Goal: Task Accomplishment & Management: Use online tool/utility

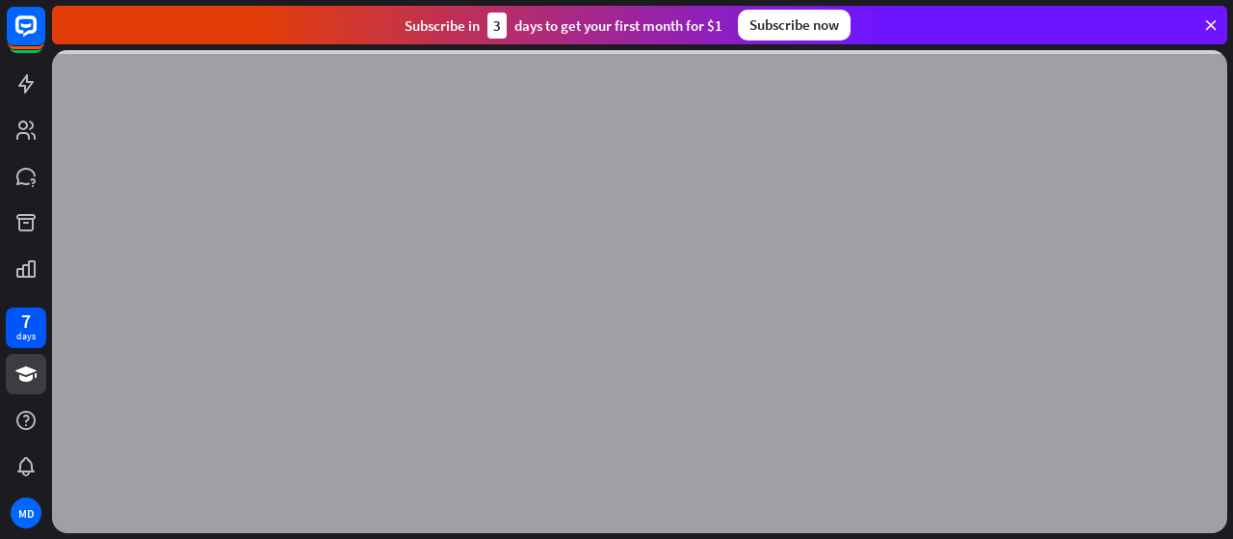
click at [1209, 28] on icon at bounding box center [1210, 24] width 17 height 17
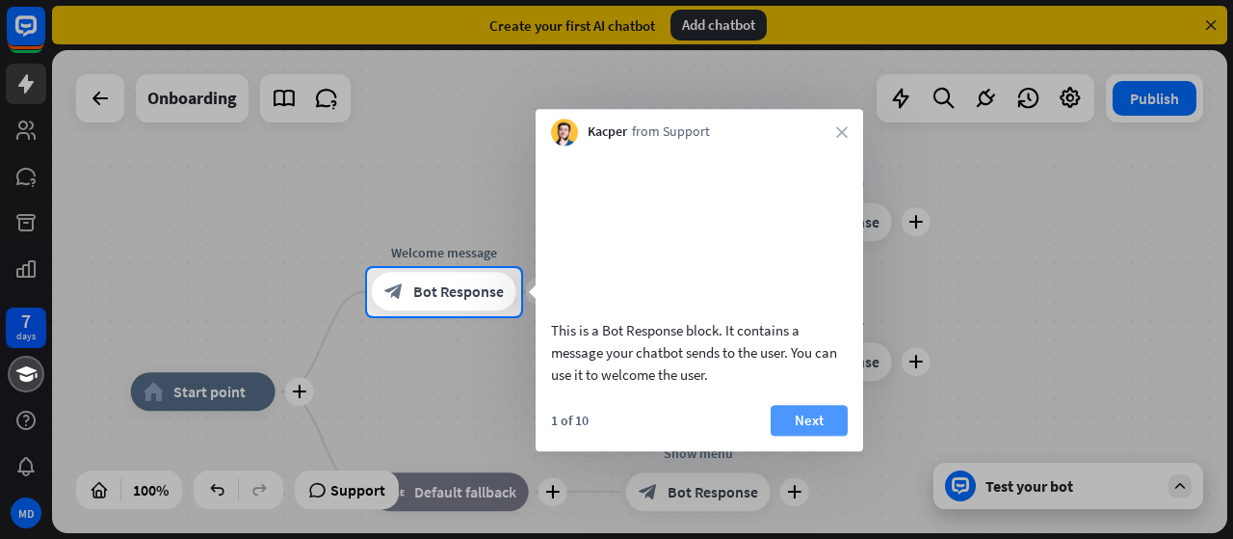
click at [806, 436] on button "Next" at bounding box center [809, 420] width 77 height 31
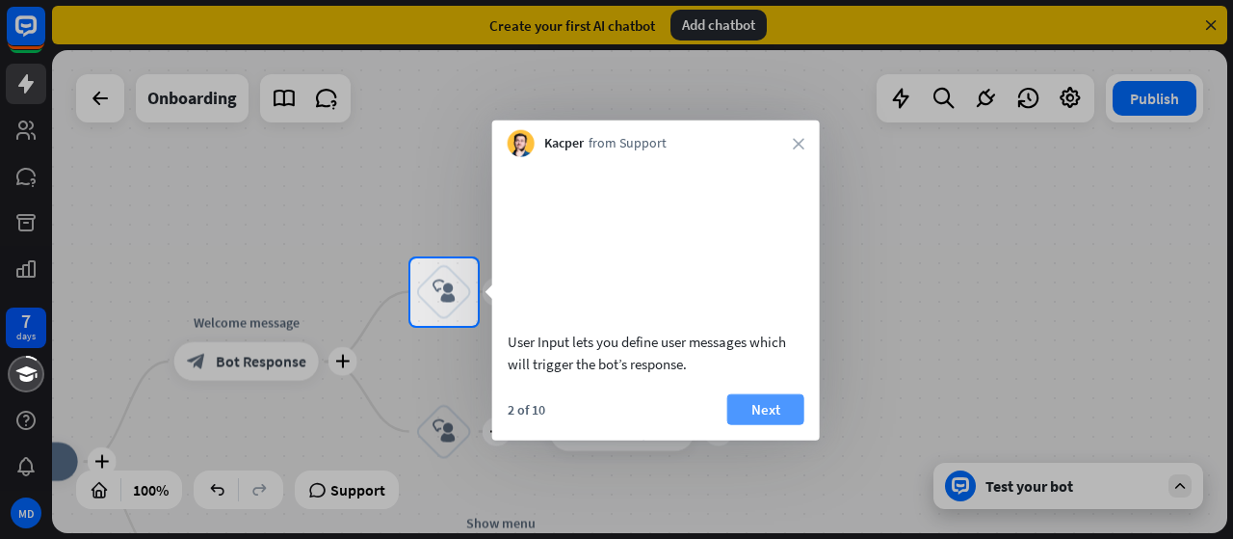
click at [752, 419] on button "Next" at bounding box center [765, 408] width 77 height 31
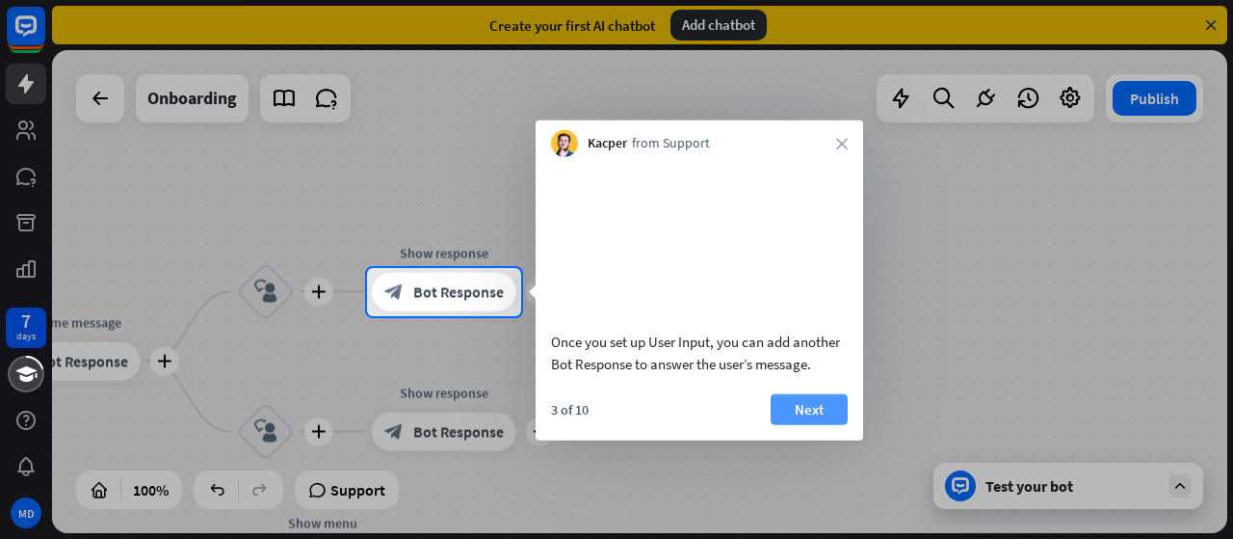
click at [818, 423] on button "Next" at bounding box center [809, 408] width 77 height 31
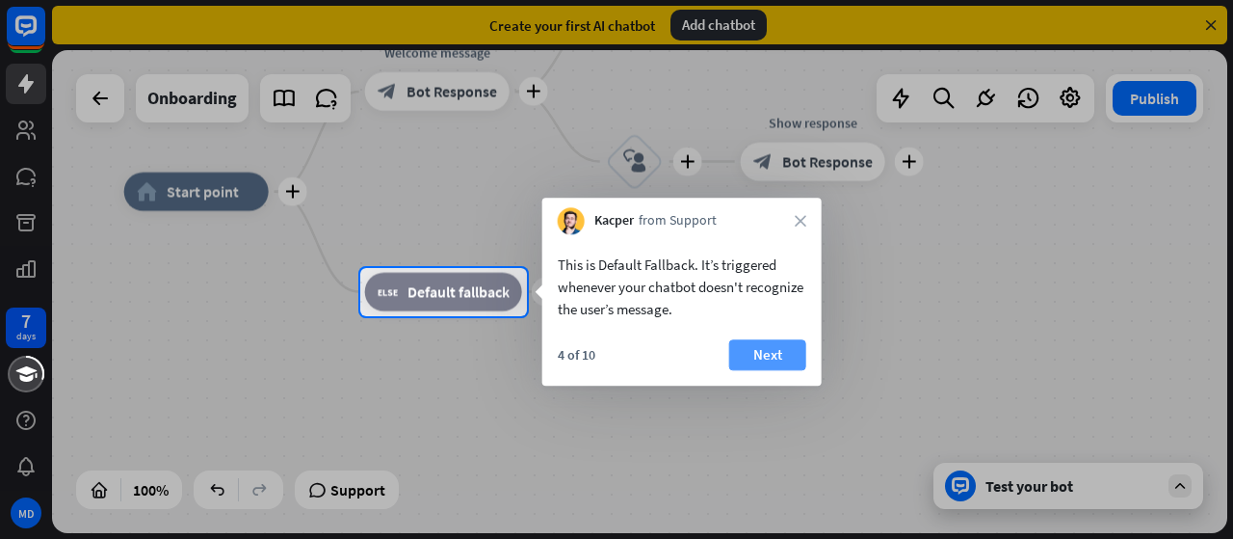
click at [780, 348] on button "Next" at bounding box center [767, 354] width 77 height 31
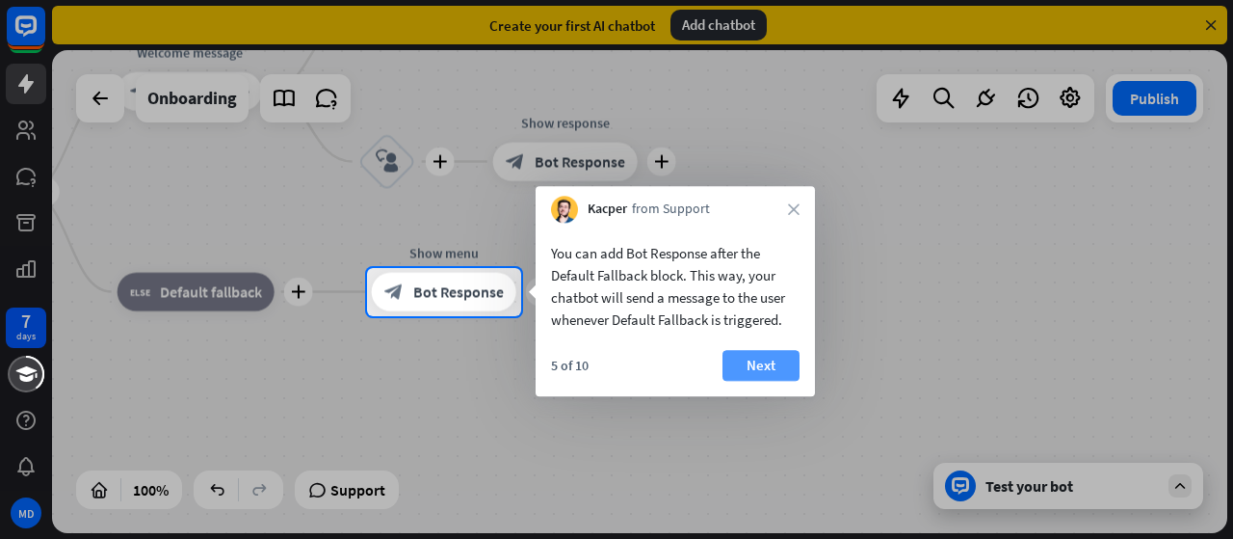
click at [757, 367] on button "Next" at bounding box center [761, 365] width 77 height 31
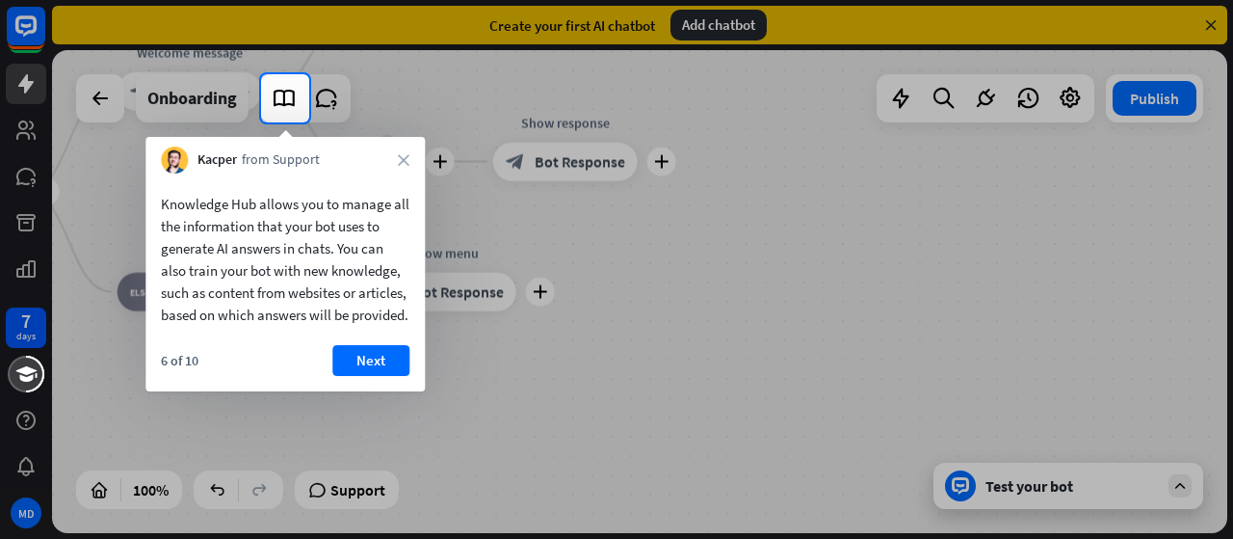
click at [407, 145] on div "Kacper from Support close" at bounding box center [284, 155] width 279 height 37
click at [405, 157] on div "Kacper from Support close" at bounding box center [284, 155] width 279 height 37
click at [405, 157] on icon "close" at bounding box center [404, 160] width 12 height 12
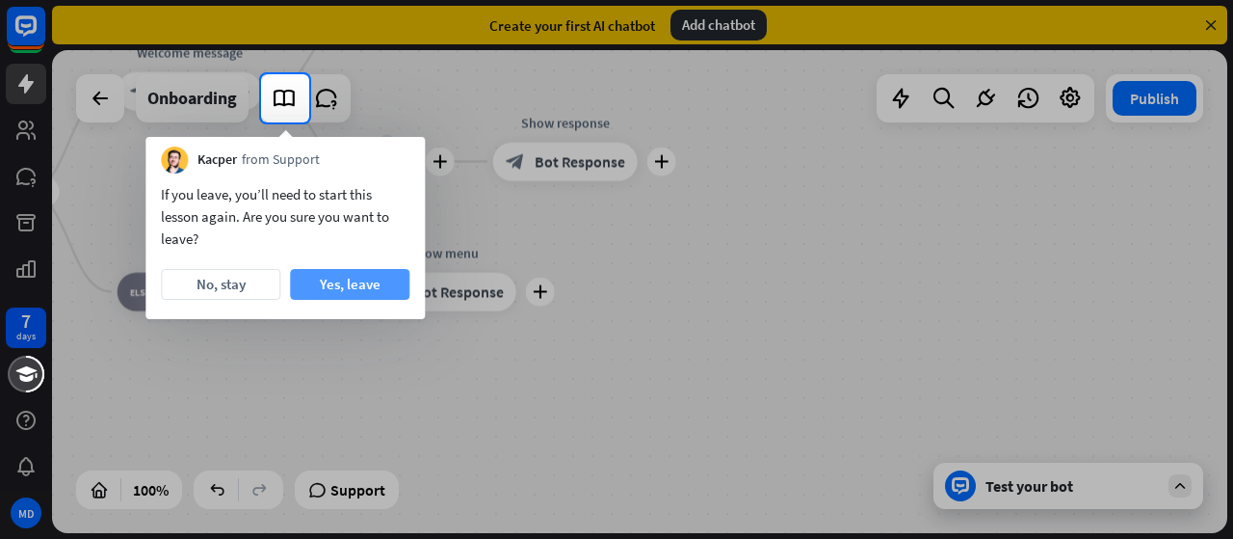
click at [342, 283] on button "Yes, leave" at bounding box center [349, 284] width 119 height 31
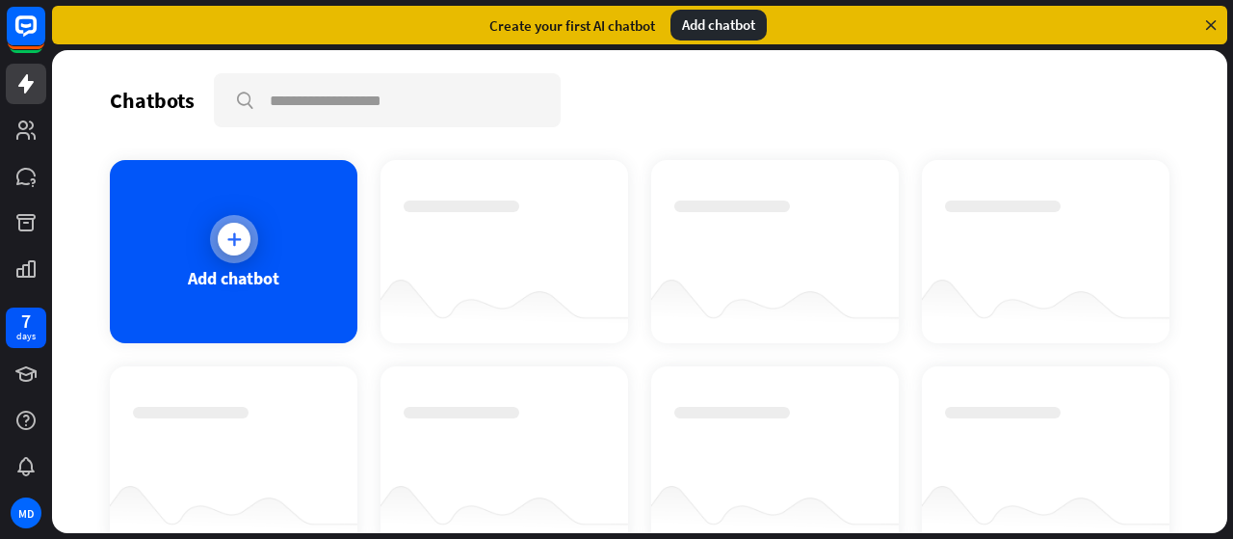
click at [294, 230] on div "Add chatbot" at bounding box center [234, 251] width 248 height 183
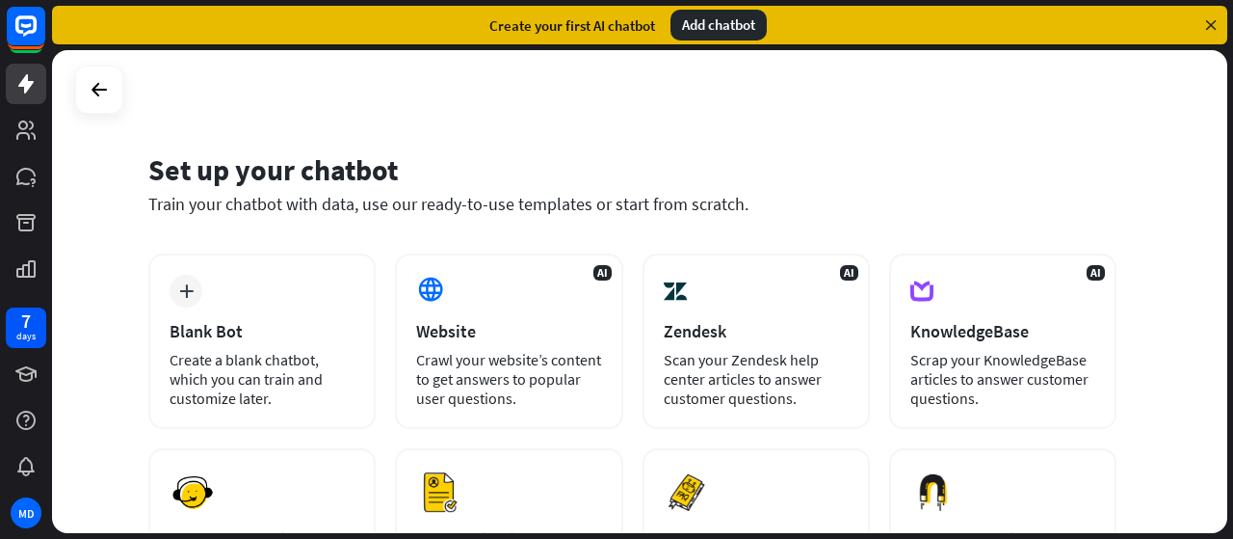
drag, startPoint x: 1231, startPoint y: 226, endPoint x: 1231, endPoint y: 322, distance: 95.4
click at [1231, 322] on div "Set up your chatbot Train your chatbot with data, use our ready-to-use template…" at bounding box center [642, 294] width 1181 height 489
click at [1230, 329] on div "Set up your chatbot Train your chatbot with data, use our ready-to-use template…" at bounding box center [642, 294] width 1181 height 489
click at [1212, 367] on div "Set up your chatbot Train your chatbot with data, use our ready-to-use template…" at bounding box center [640, 291] width 1176 height 483
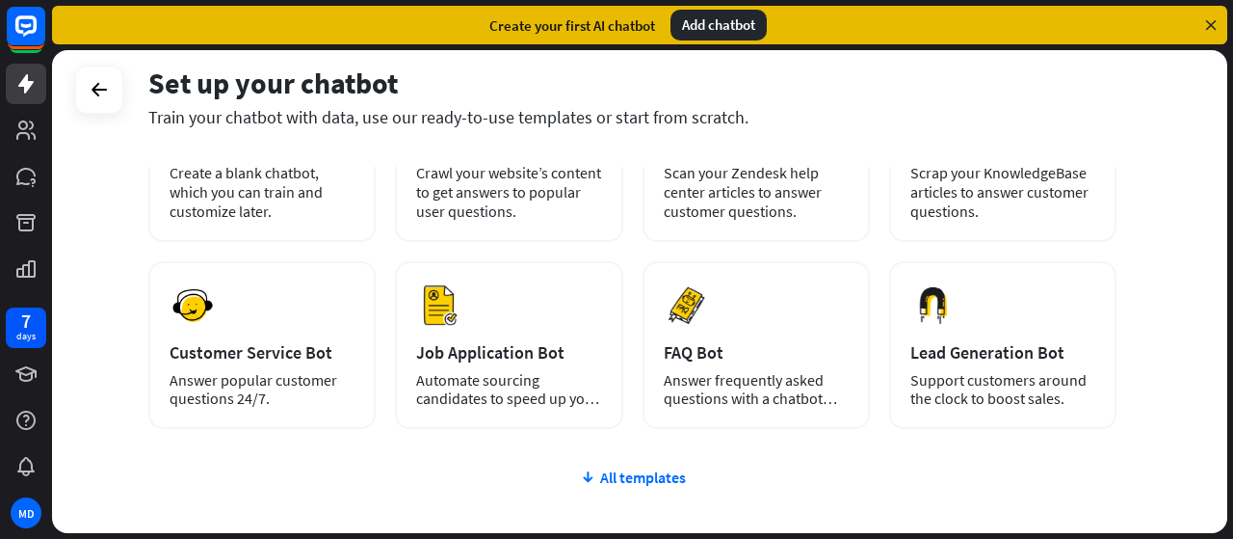
scroll to position [21, 0]
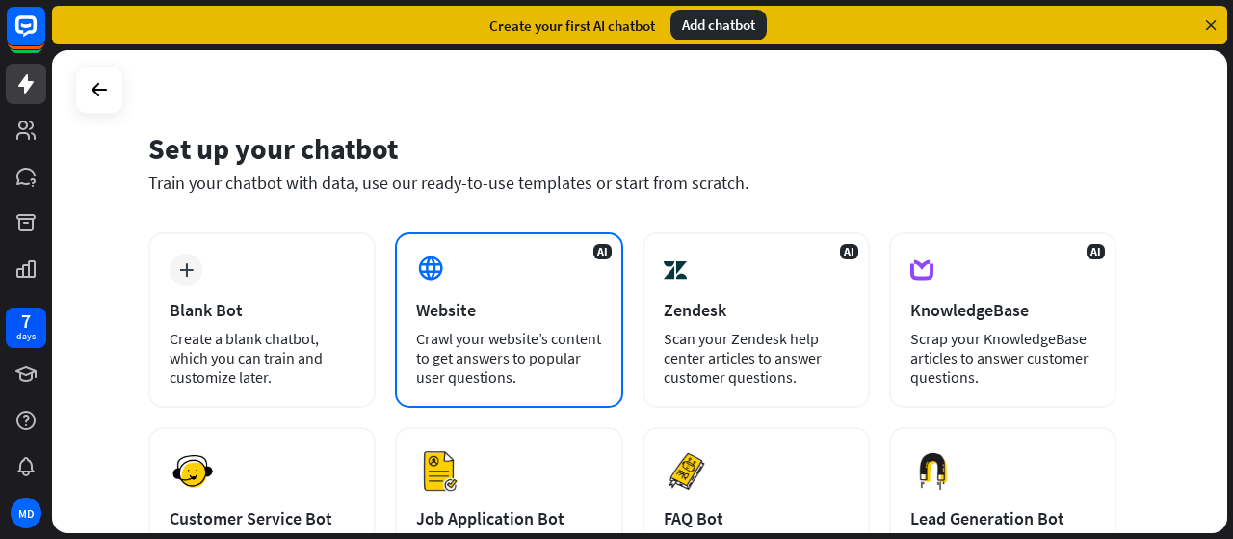
click at [528, 355] on div "Crawl your website’s content to get answers to popular user questions." at bounding box center [508, 358] width 185 height 58
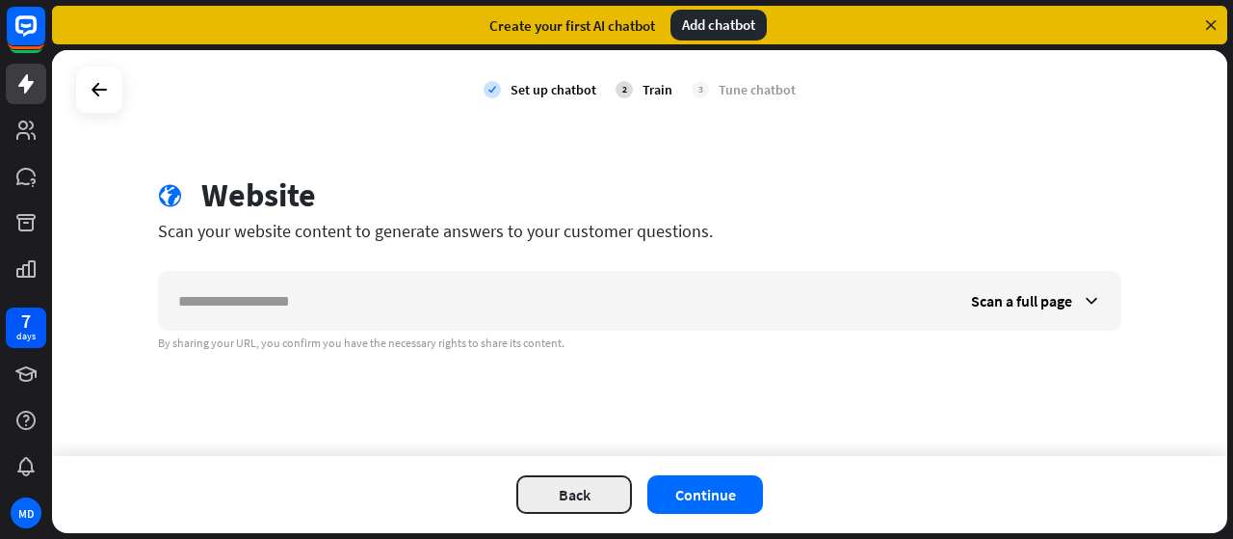
click at [584, 488] on button "Back" at bounding box center [574, 494] width 116 height 39
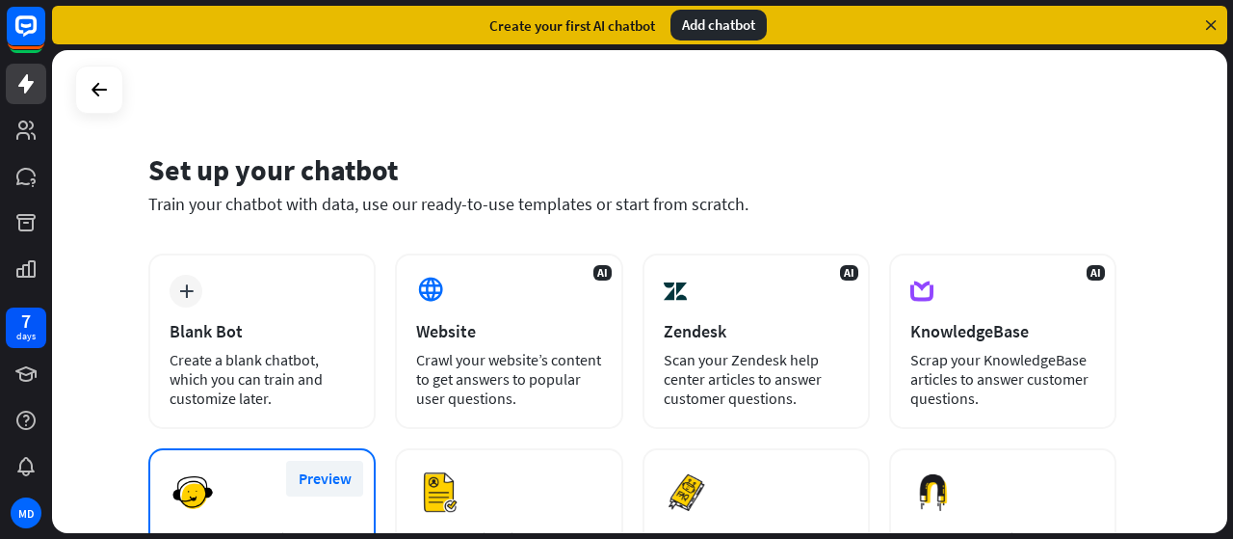
click at [338, 474] on button "Preview" at bounding box center [324, 479] width 77 height 36
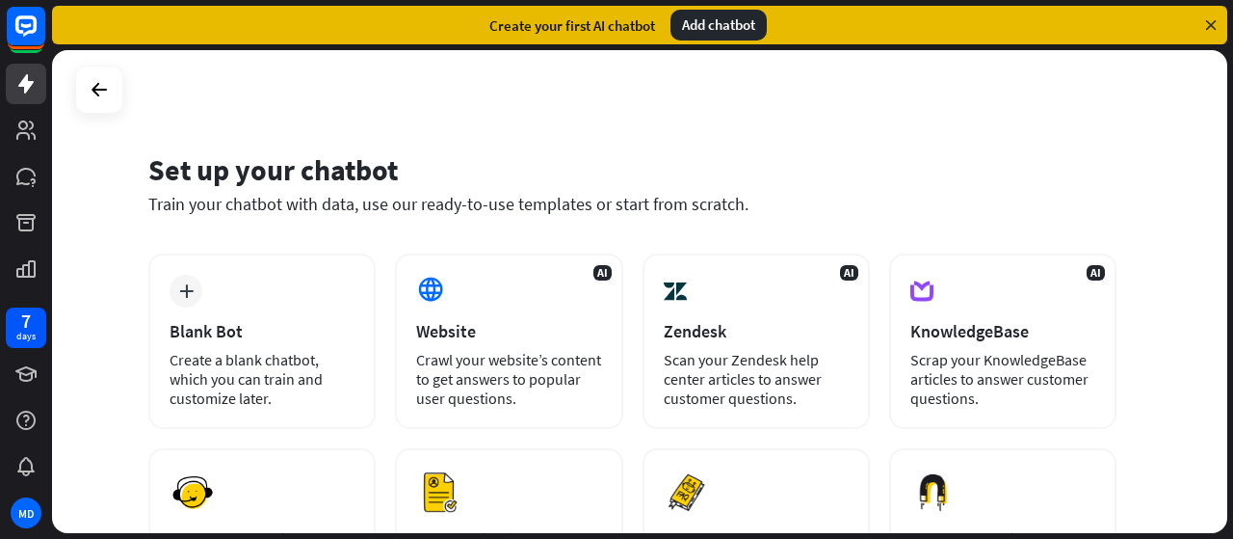
click at [203, 489] on div "close Customer Service Bot Use Categories basic, automation, featured Works wit…" at bounding box center [616, 269] width 1233 height 539
click at [203, 489] on img at bounding box center [193, 492] width 46 height 46
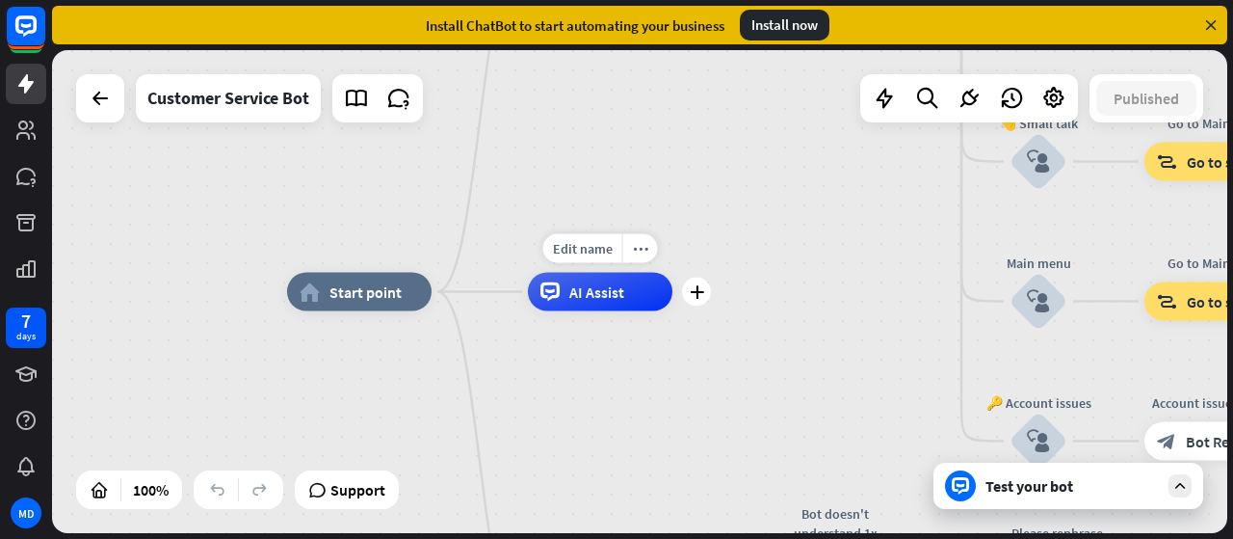
click at [597, 305] on div "AI Assist" at bounding box center [600, 292] width 145 height 39
